Goal: Use online tool/utility: Utilize a website feature to perform a specific function

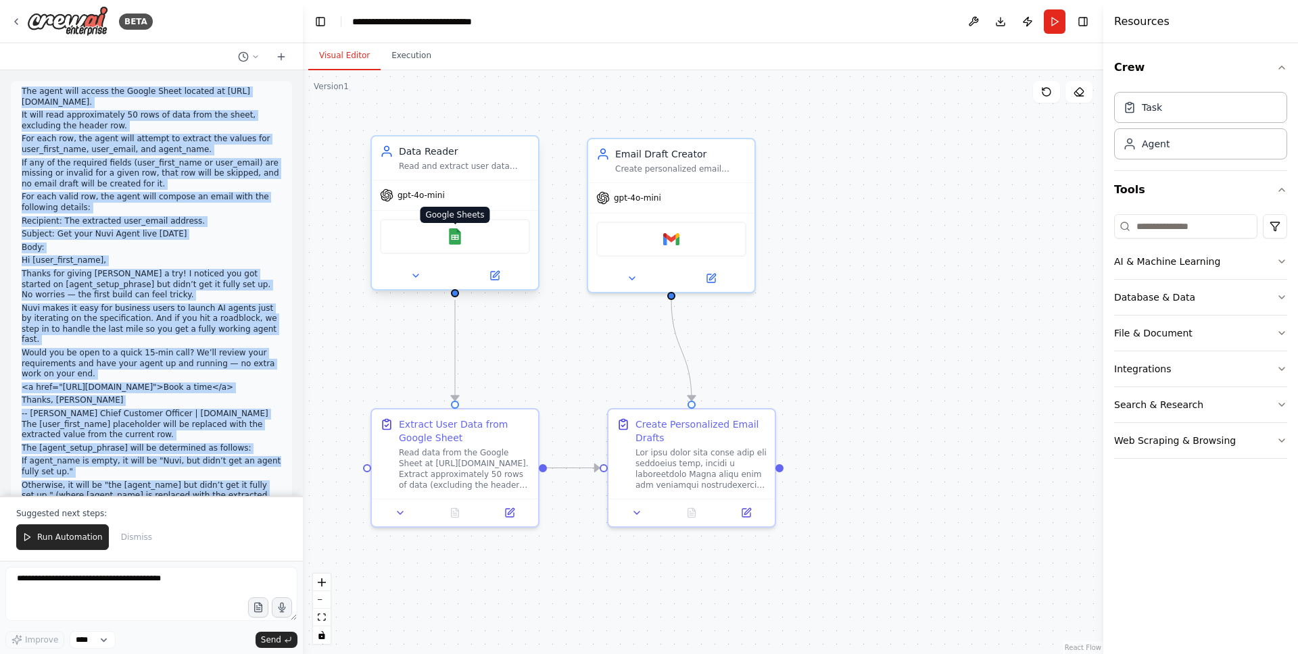
click at [450, 241] on img at bounding box center [455, 236] width 16 height 16
click at [675, 239] on img at bounding box center [671, 236] width 16 height 16
click at [247, 266] on p "Hi [user_first_name]," at bounding box center [152, 261] width 260 height 11
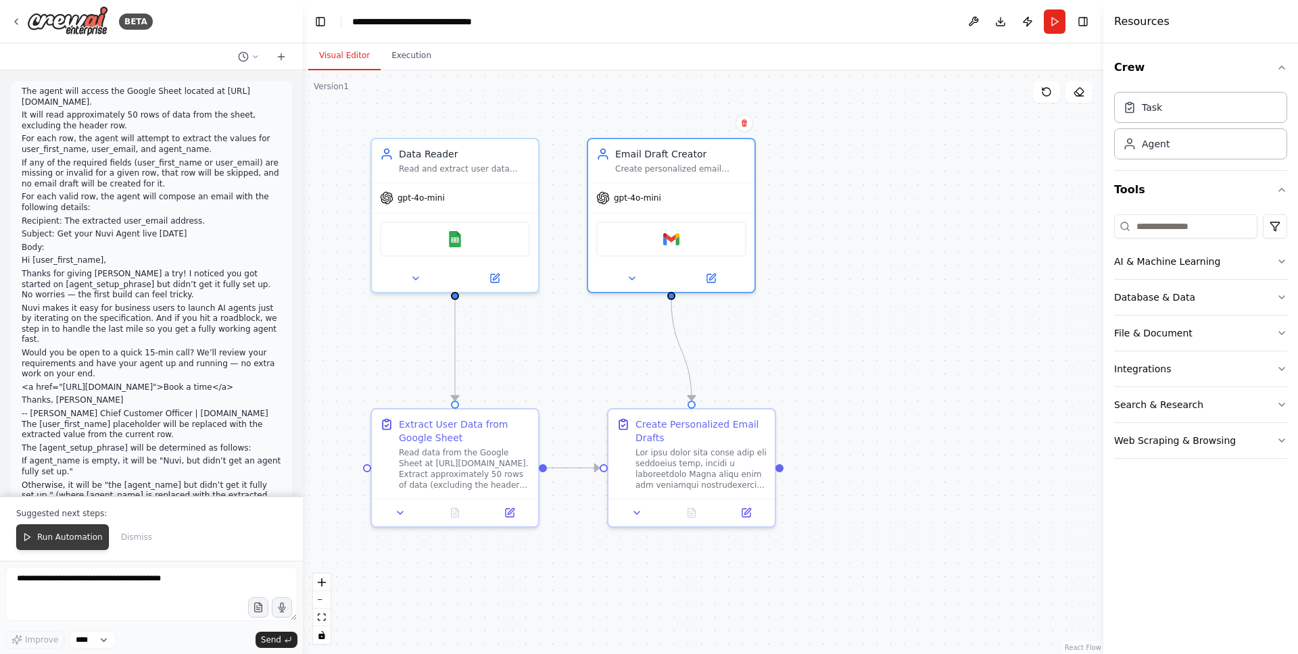
click at [77, 536] on span "Run Automation" at bounding box center [70, 537] width 66 height 11
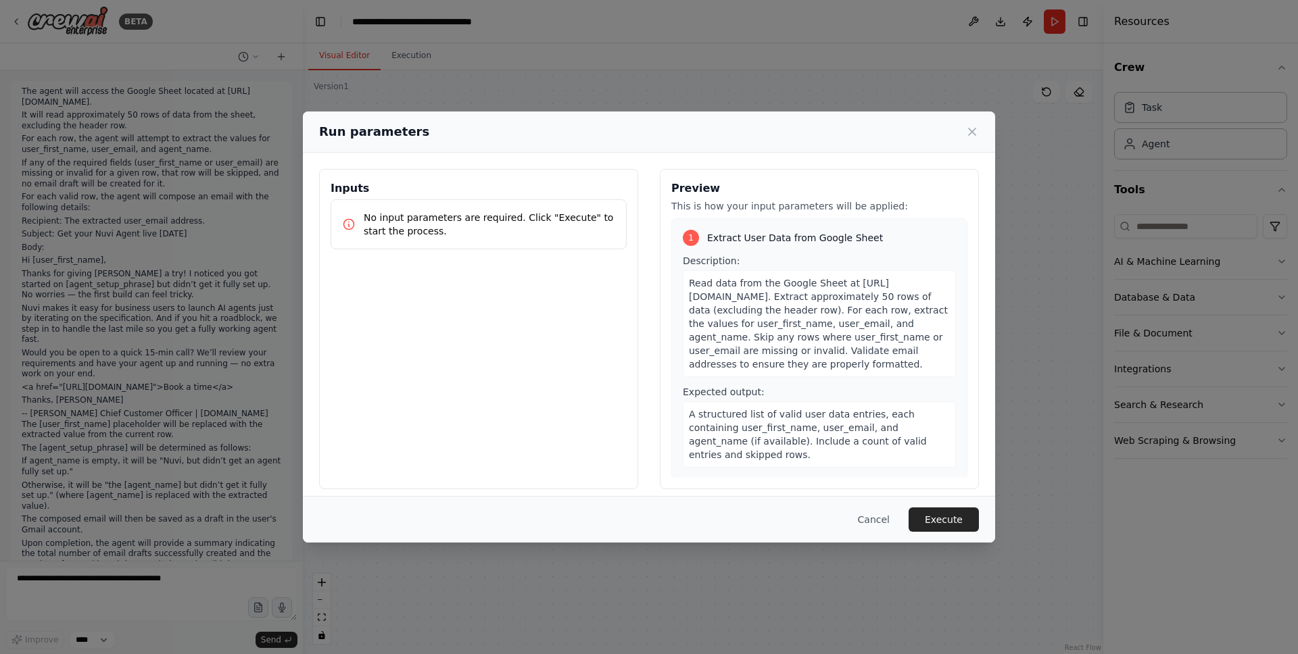
click at [475, 220] on p "No input parameters are required. Click "Execute" to start the process." at bounding box center [489, 224] width 251 height 27
drag, startPoint x: 475, startPoint y: 220, endPoint x: 519, endPoint y: 273, distance: 69.2
click at [521, 273] on div "Inputs No input parameters are required. Click "Execute" to start the process." at bounding box center [478, 329] width 319 height 320
click at [519, 273] on div "Inputs No input parameters are required. Click "Execute" to start the process." at bounding box center [478, 329] width 319 height 320
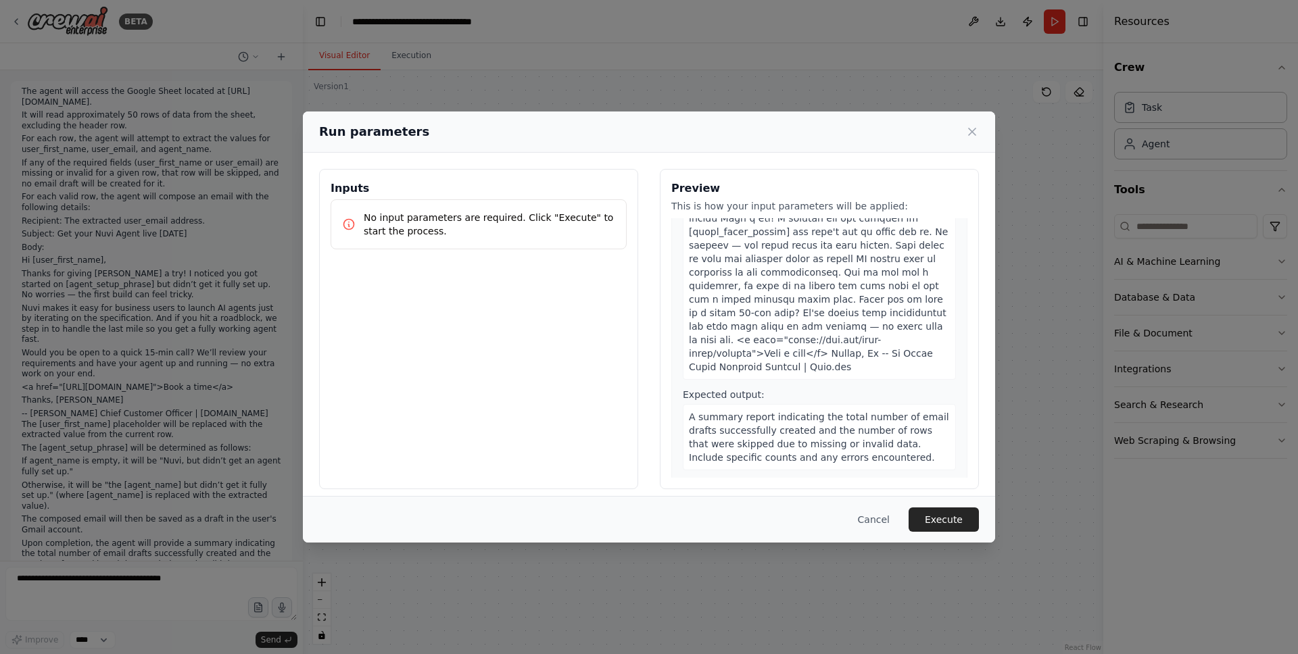
scroll to position [476, 0]
click at [950, 519] on button "Execute" at bounding box center [944, 520] width 70 height 24
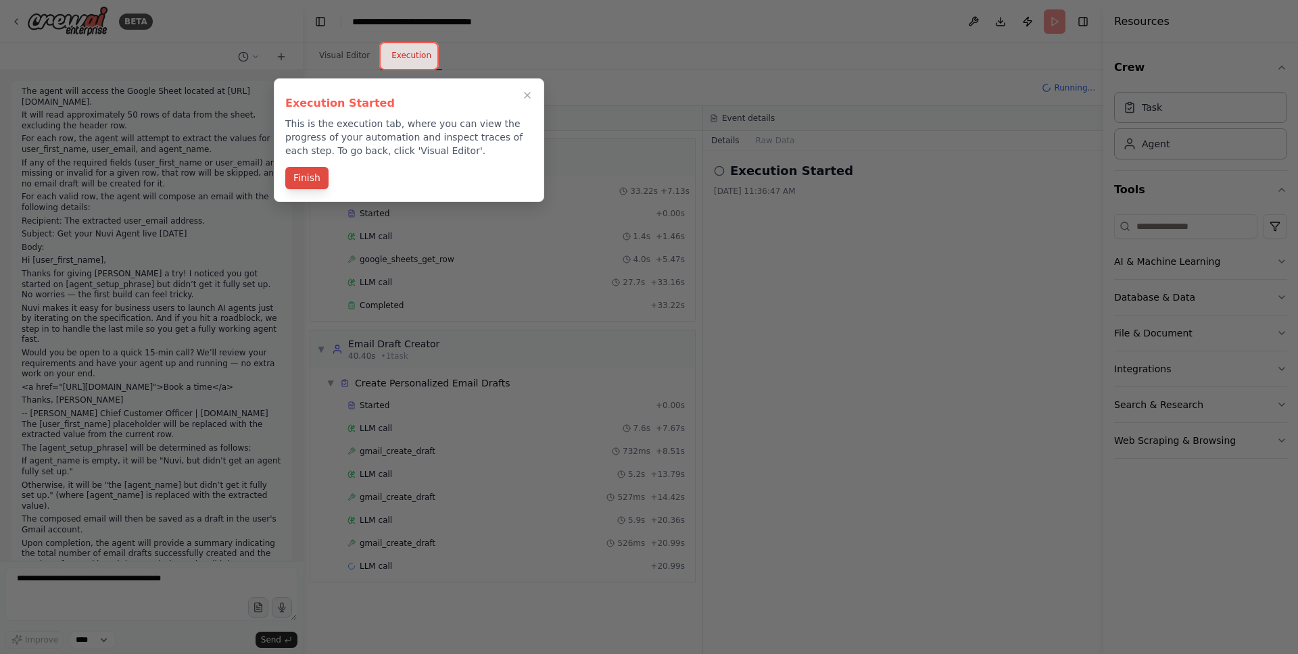
click at [286, 177] on button "Finish" at bounding box center [306, 178] width 43 height 22
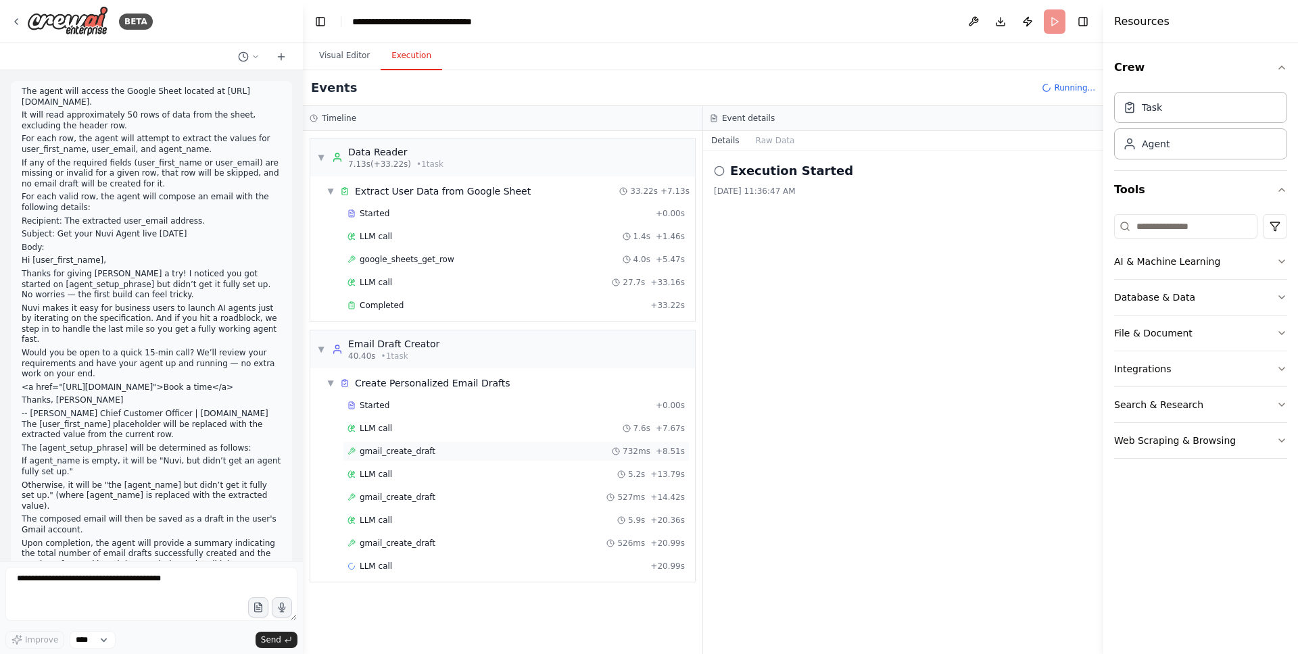
click at [468, 449] on div "gmail_create_draft 732ms + 8.51s" at bounding box center [515, 451] width 337 height 11
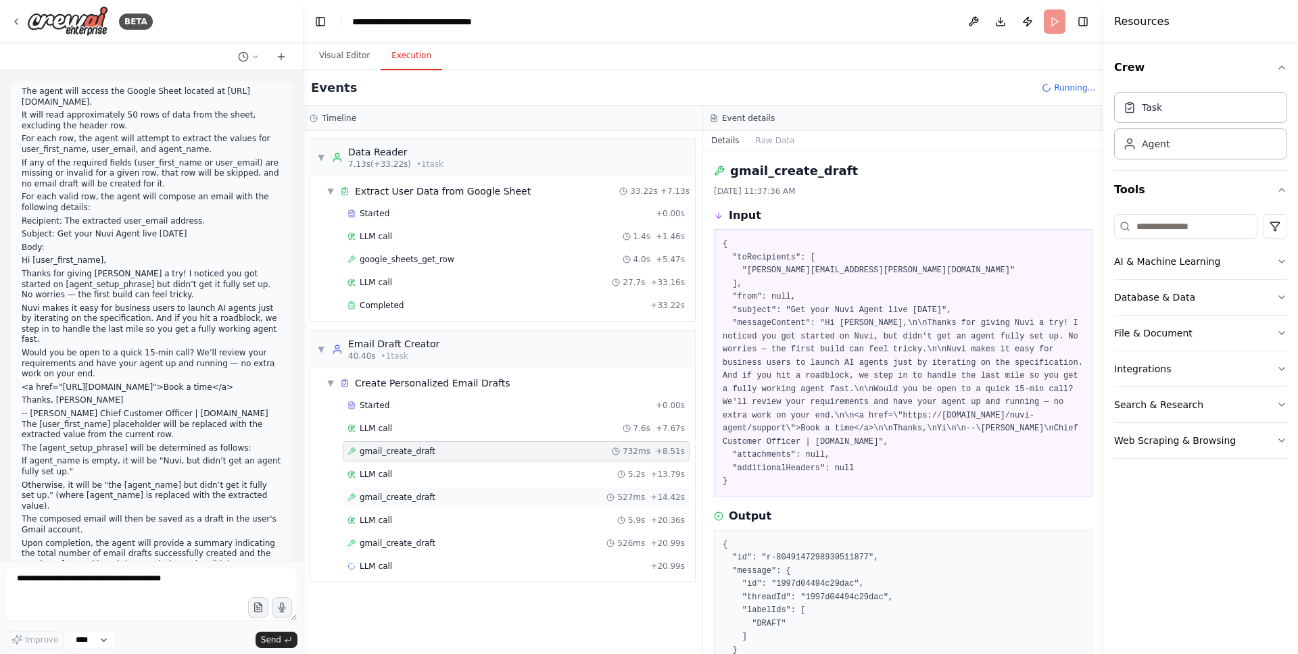
click at [472, 506] on div "gmail_create_draft 527ms + 14.42s" at bounding box center [516, 497] width 347 height 20
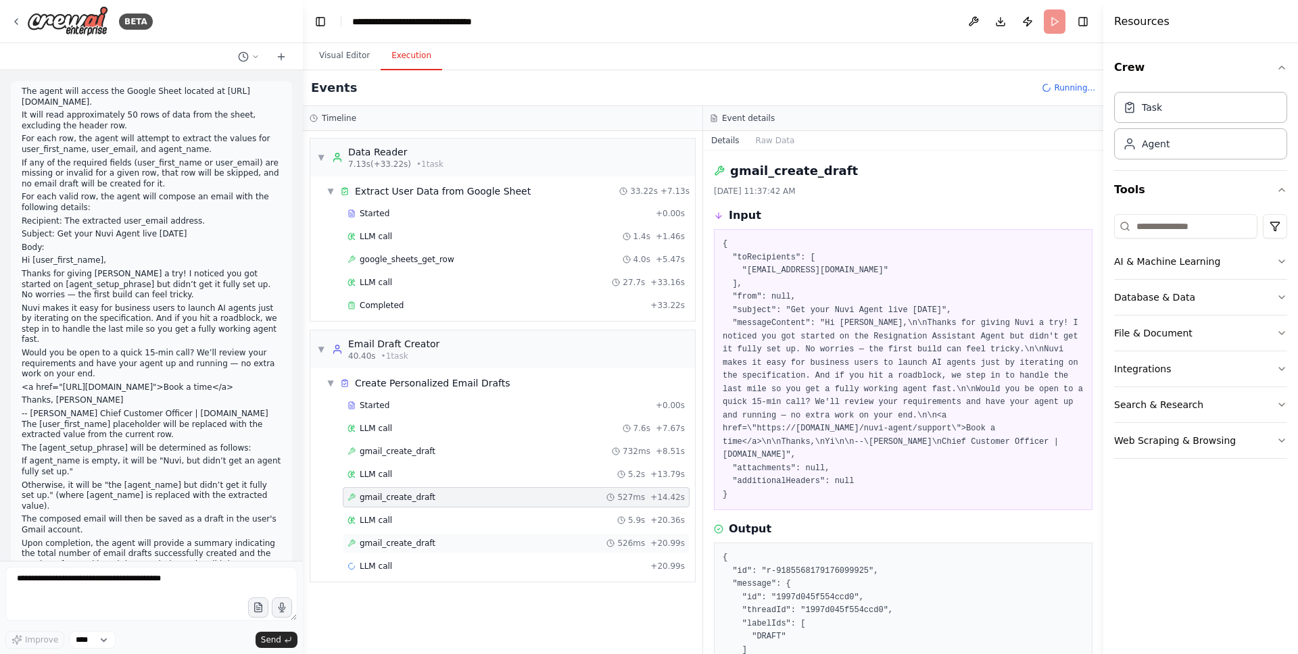
click at [477, 547] on div "gmail_create_draft 526ms + 20.99s" at bounding box center [515, 543] width 337 height 11
click at [464, 242] on div "LLM call 1.4s + 1.46s" at bounding box center [516, 236] width 347 height 20
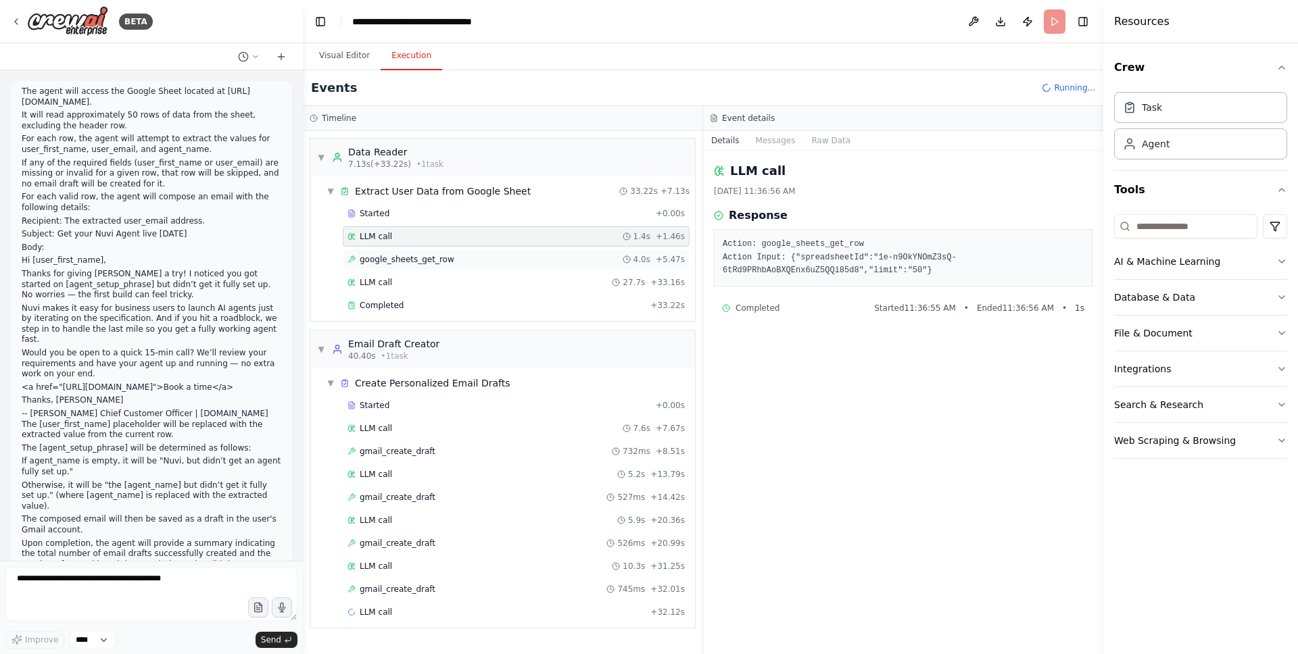
click at [464, 260] on div "google_sheets_get_row 4.0s + 5.47s" at bounding box center [515, 259] width 337 height 11
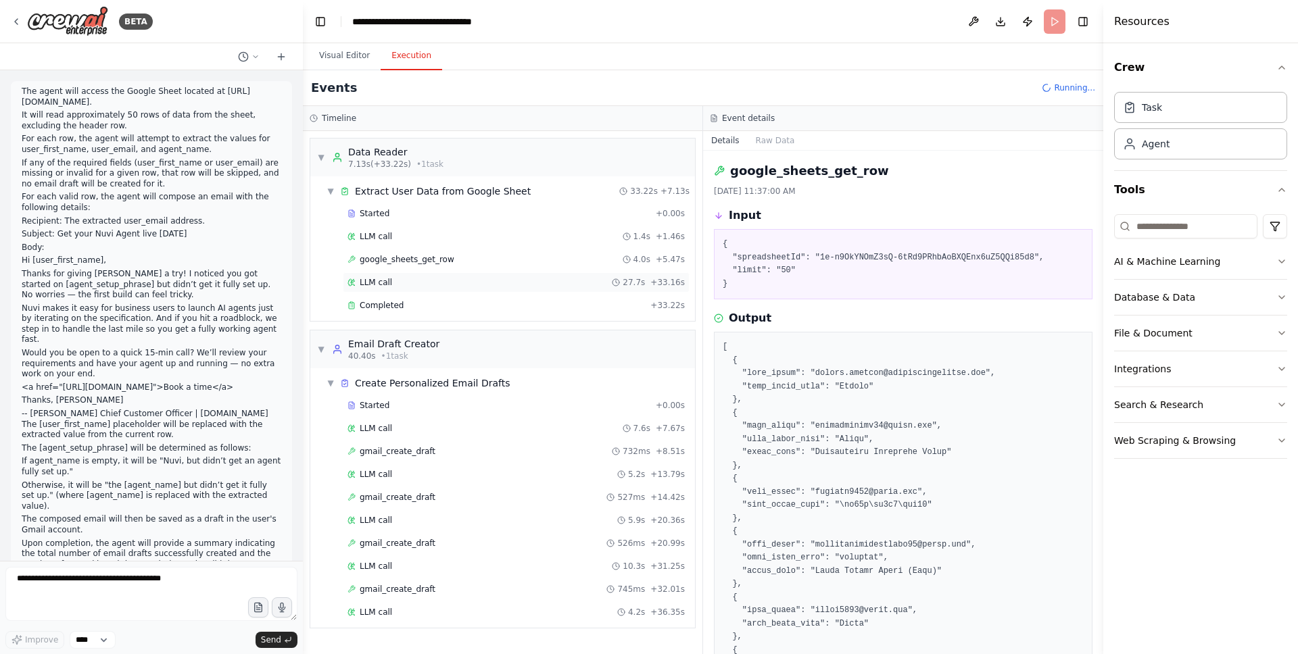
click at [465, 285] on div "LLM call 27.7s + 33.16s" at bounding box center [515, 282] width 337 height 11
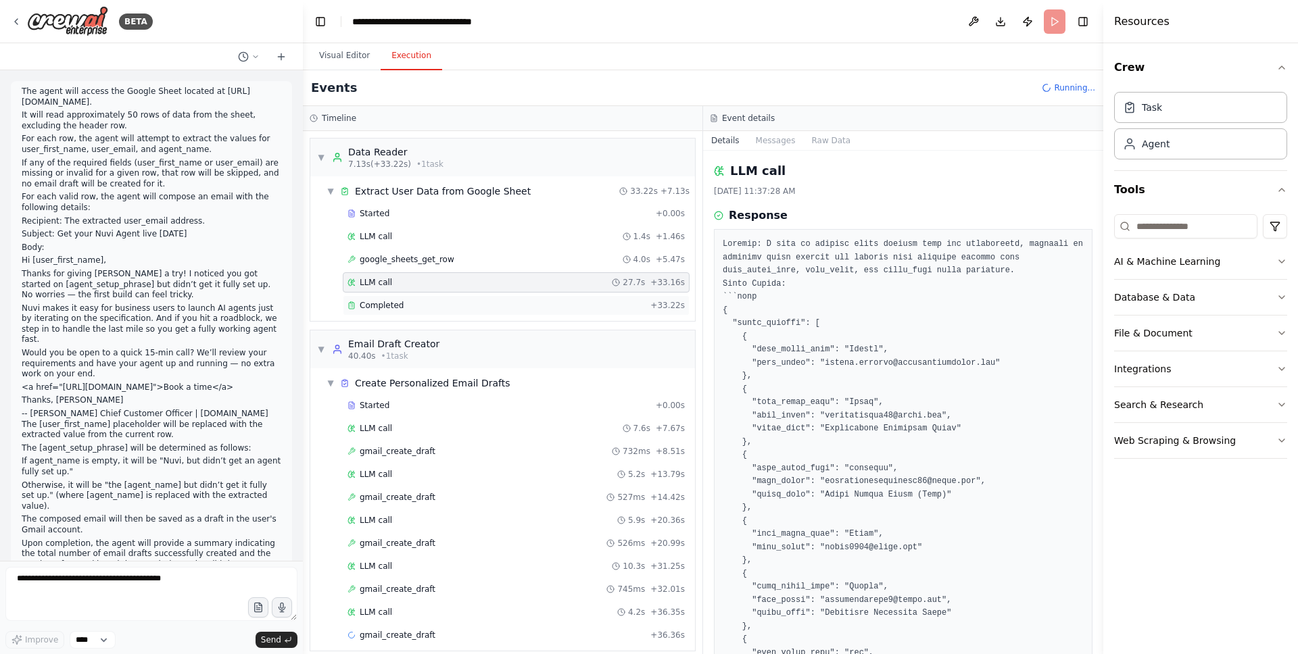
click at [465, 313] on div "Completed + 33.22s" at bounding box center [516, 305] width 347 height 20
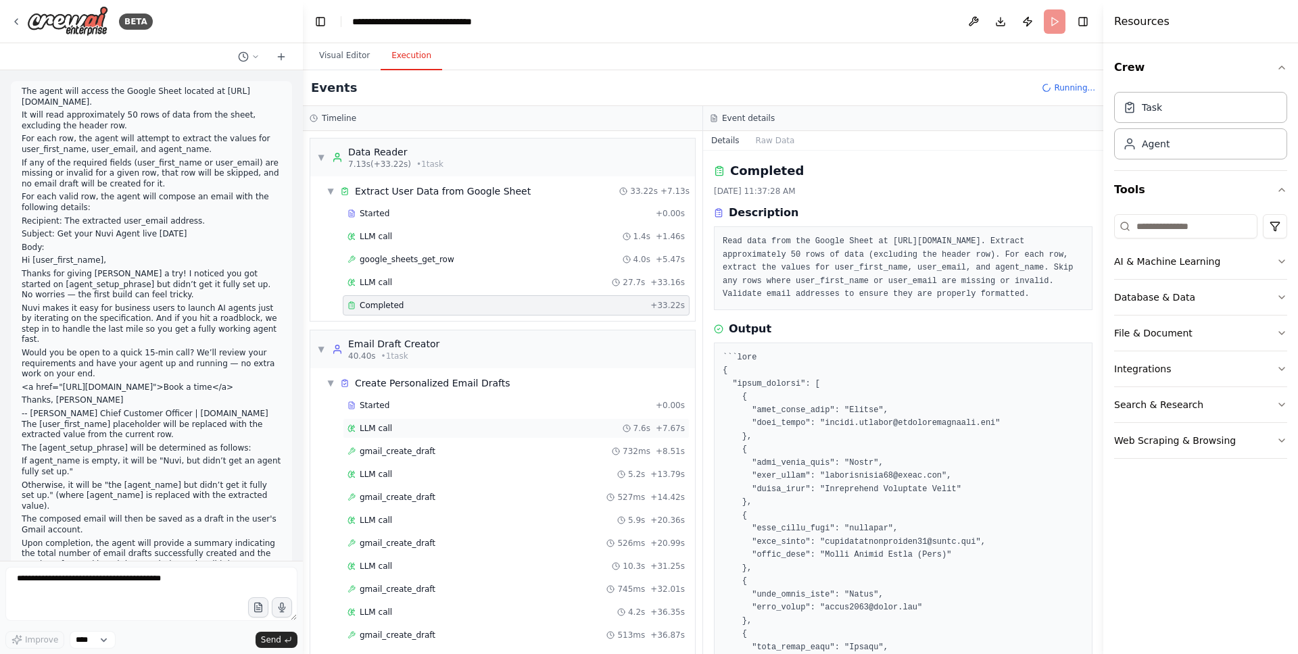
scroll to position [35, 0]
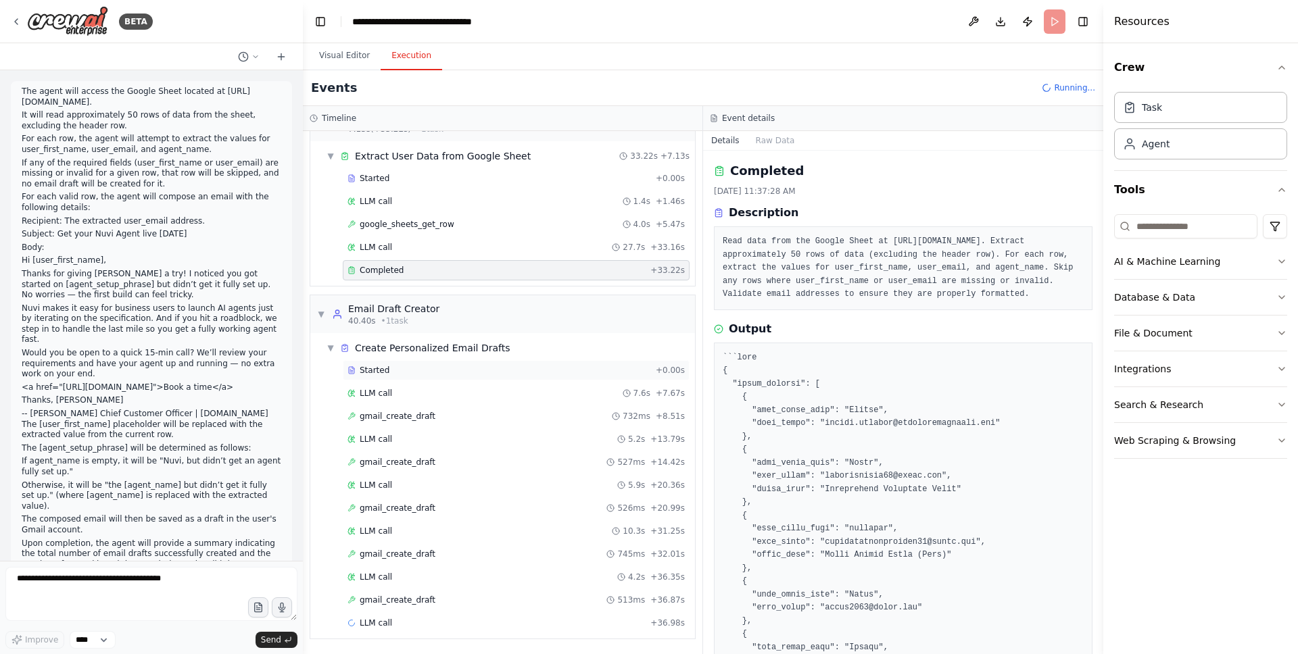
click at [451, 372] on div "Started" at bounding box center [498, 370] width 303 height 11
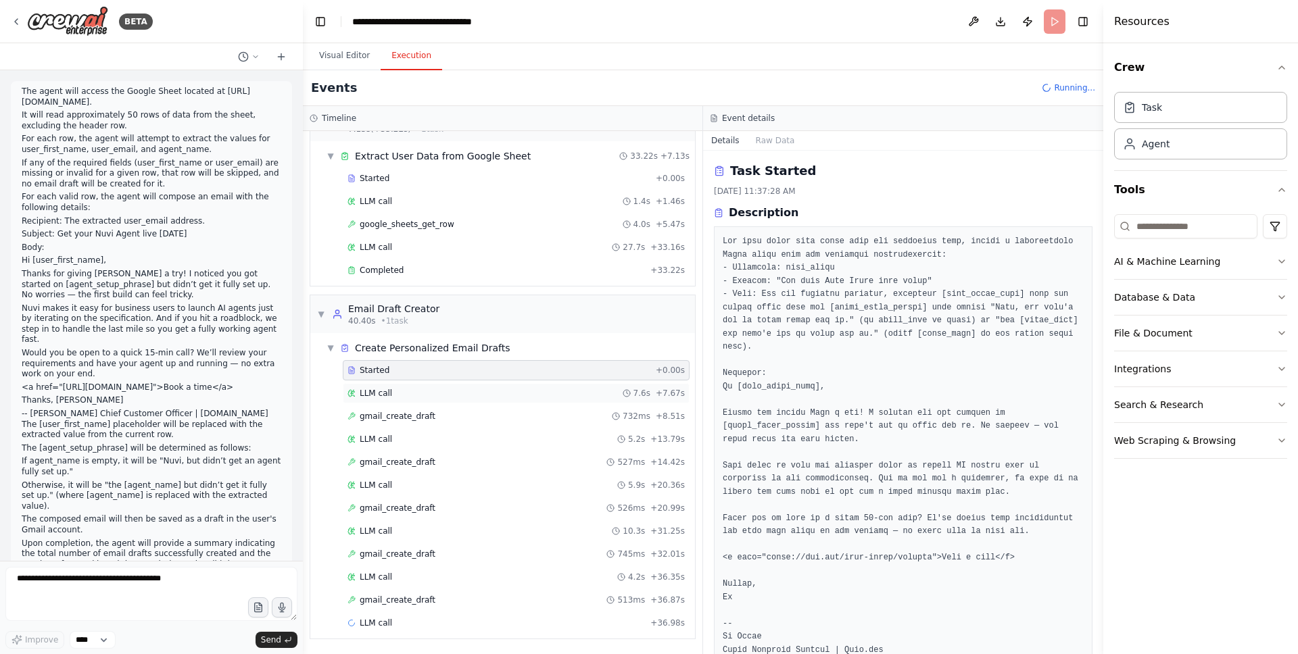
click at [448, 393] on div "LLM call 7.6s + 7.67s" at bounding box center [515, 393] width 337 height 11
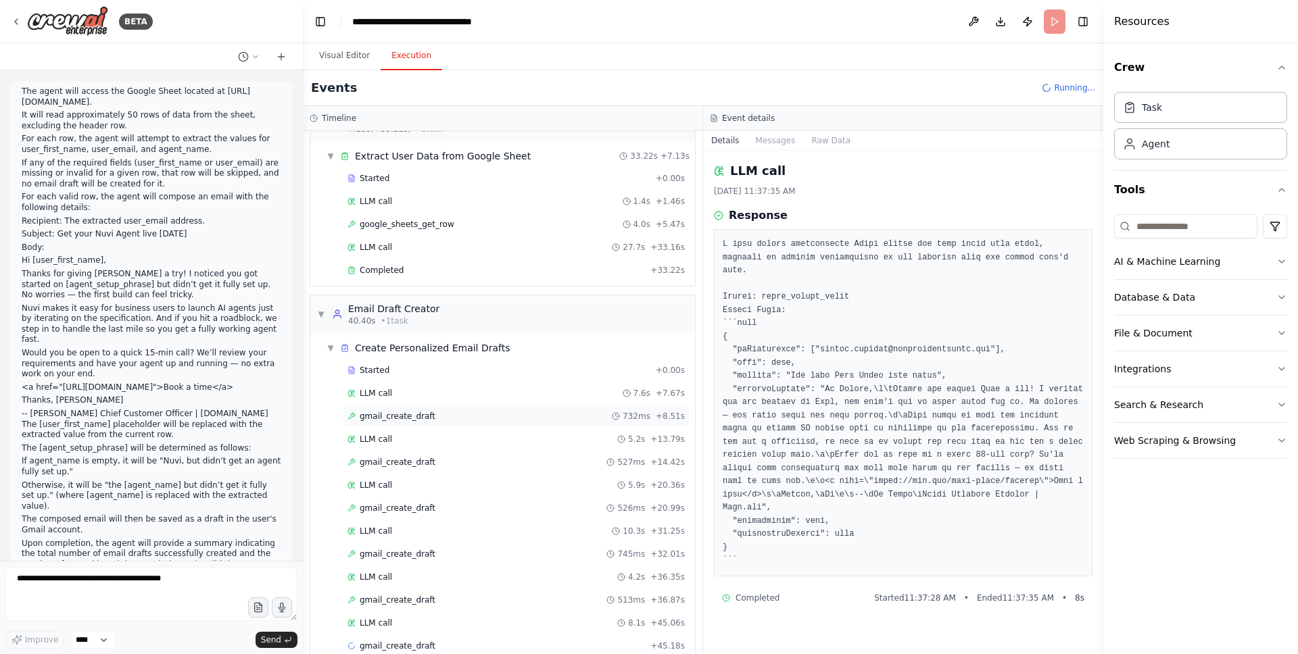
click at [454, 414] on div "gmail_create_draft 732ms + 8.51s" at bounding box center [515, 416] width 337 height 11
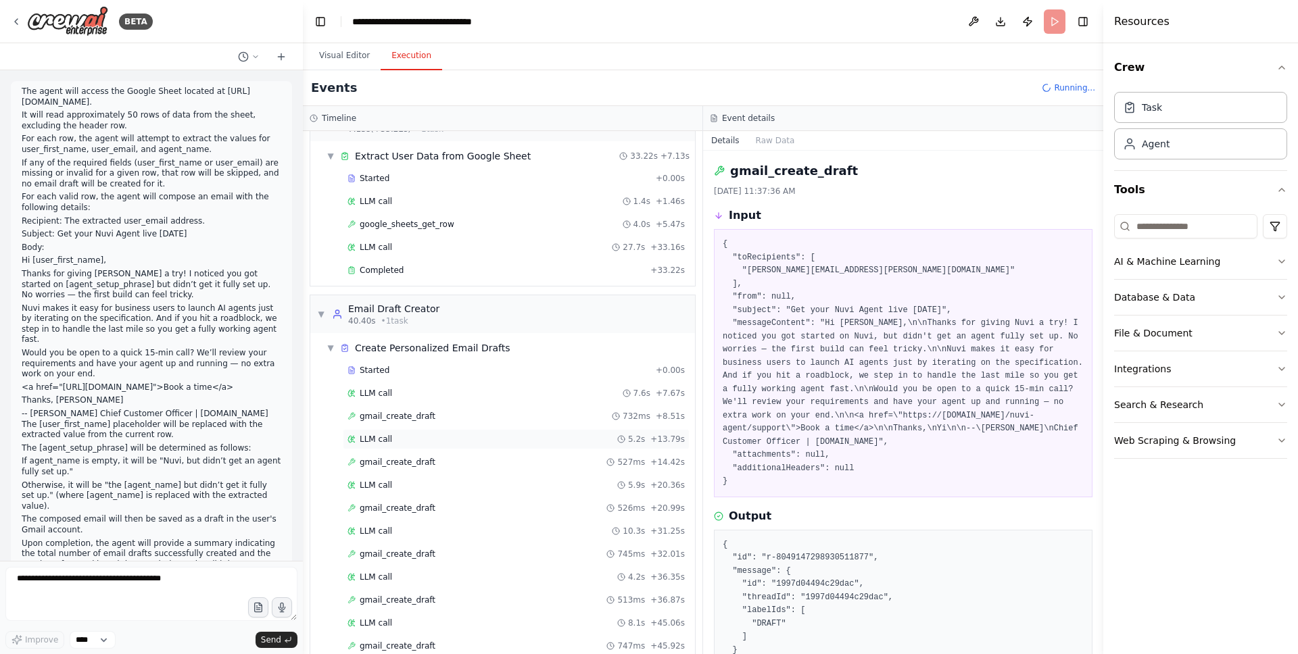
click at [462, 449] on div "LLM call 5.2s + 13.79s" at bounding box center [516, 439] width 347 height 20
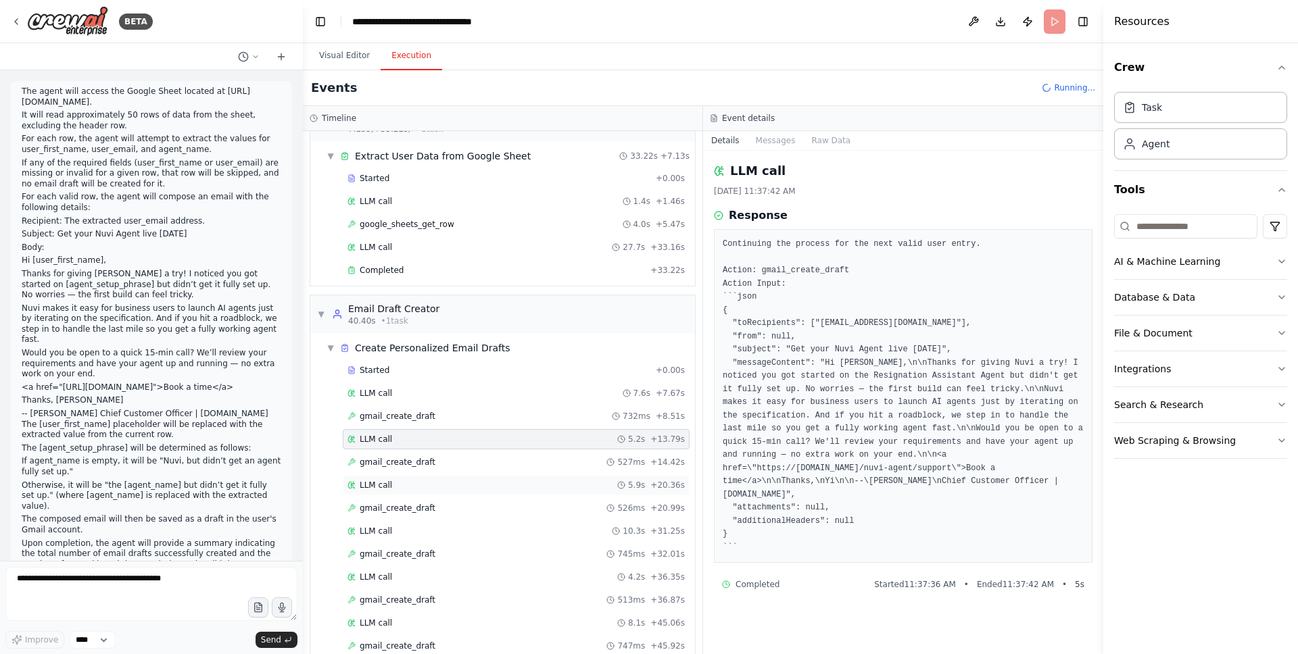
click at [464, 492] on div "LLM call 5.9s + 20.36s" at bounding box center [516, 485] width 347 height 20
click at [470, 539] on div "LLM call 10.3s + 31.25s" at bounding box center [516, 531] width 347 height 20
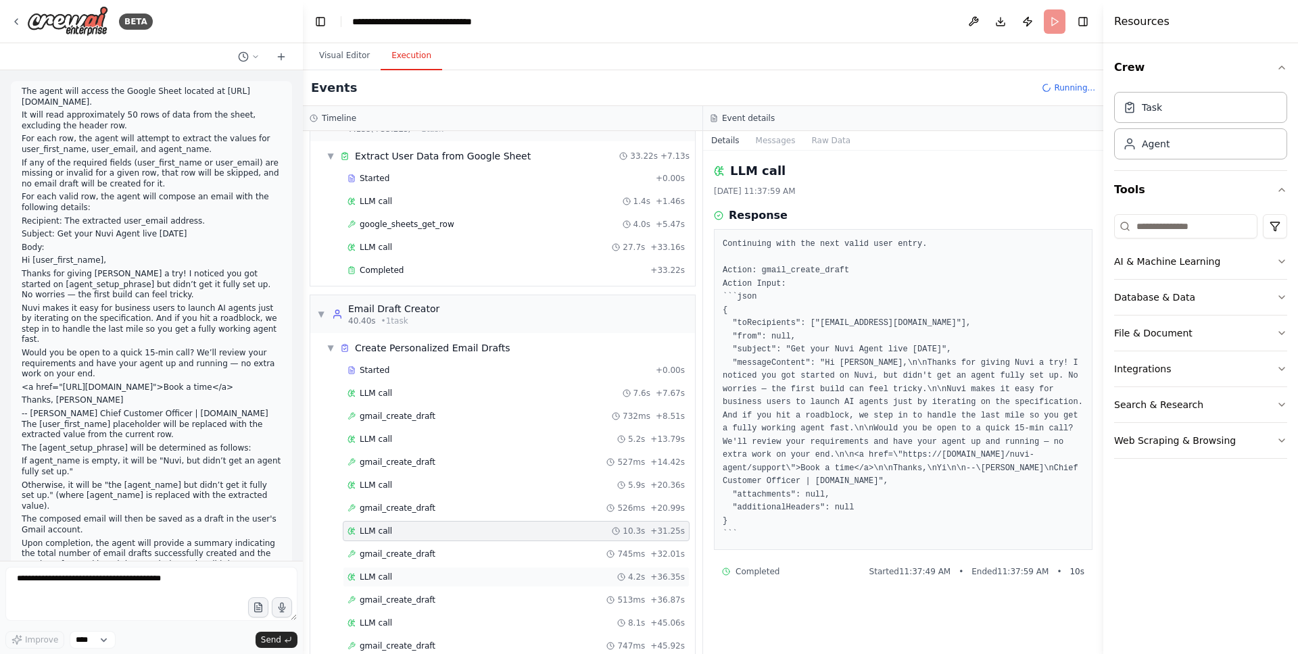
click at [477, 573] on div "LLM call 4.2s + 36.35s" at bounding box center [515, 577] width 337 height 11
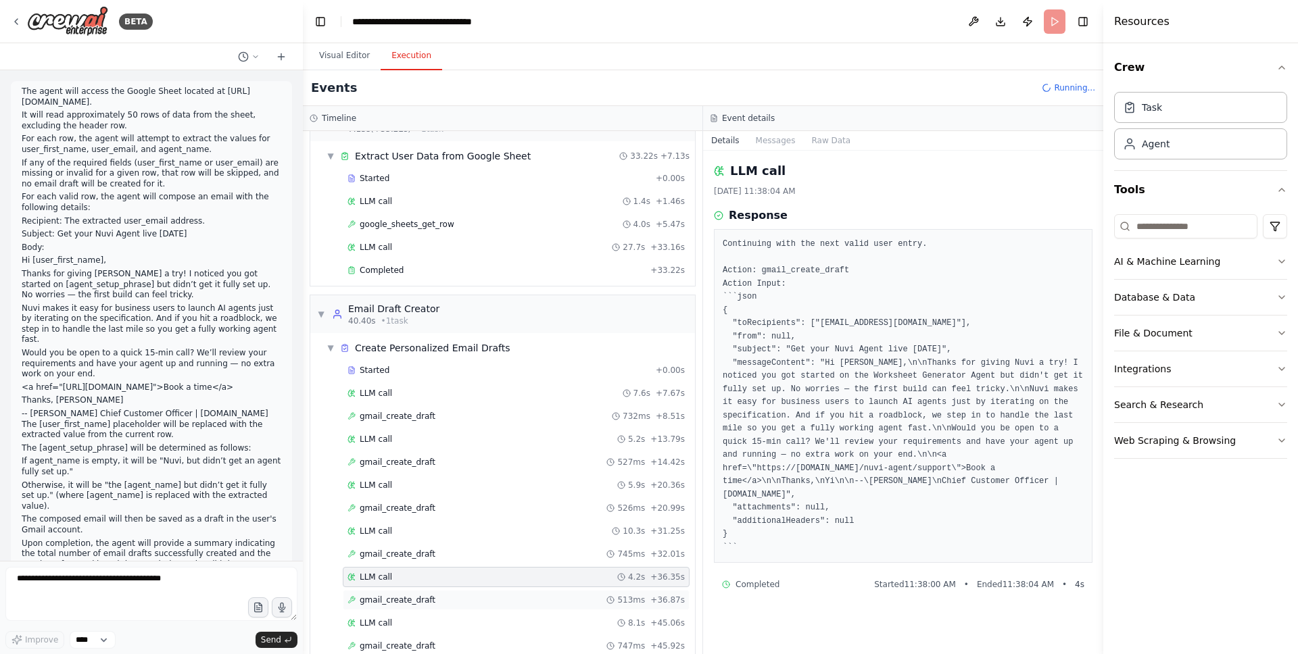
click at [489, 602] on div "gmail_create_draft 513ms + 36.87s" at bounding box center [515, 600] width 337 height 11
